Goal: Navigation & Orientation: Find specific page/section

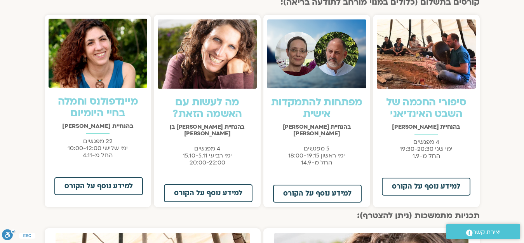
scroll to position [544, 0]
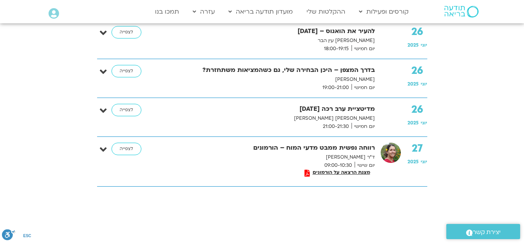
scroll to position [3340, 0]
